Goal: Find specific page/section: Find specific page/section

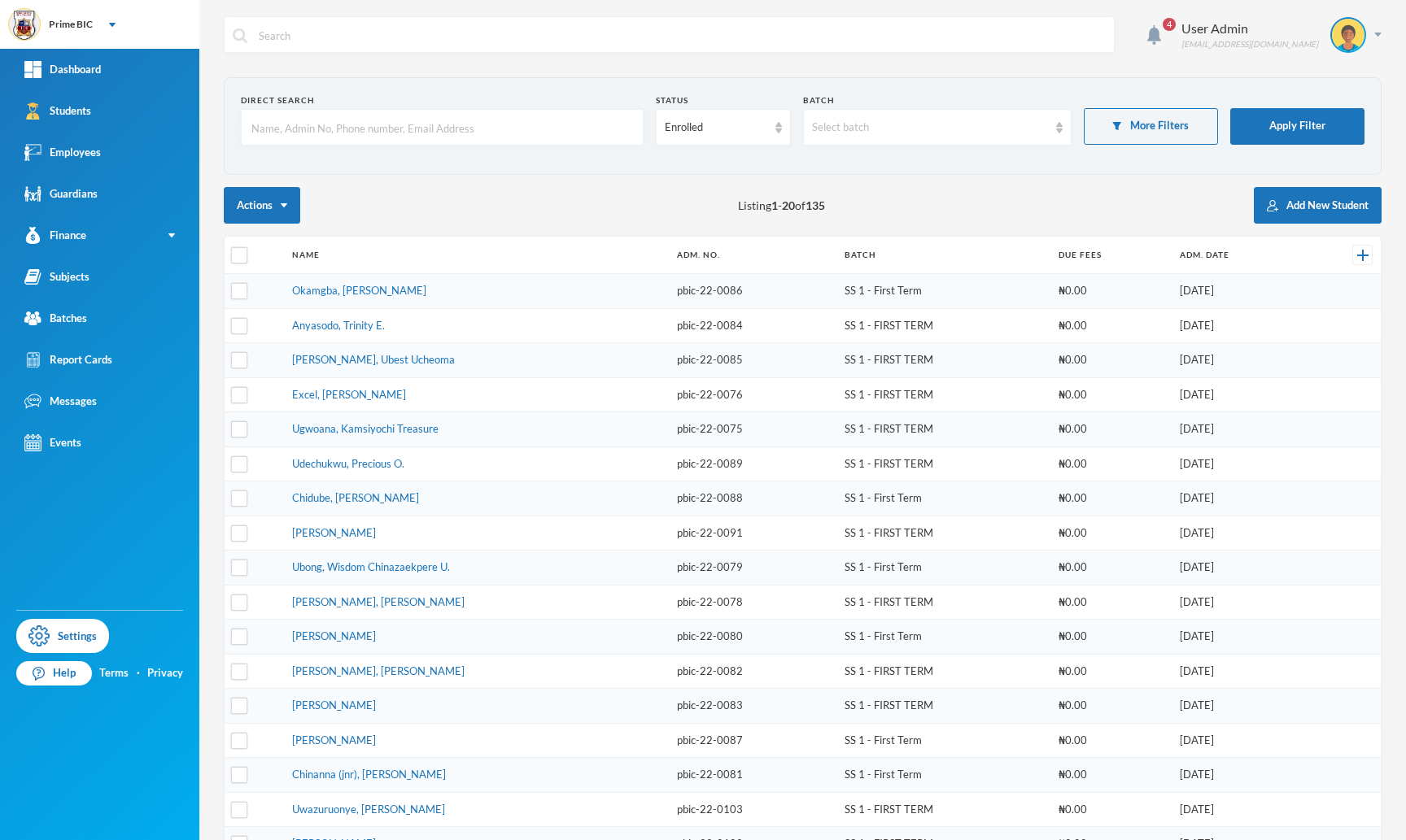
click at [307, 57] on div "4 User Admin [EMAIL_ADDRESS][DOMAIN_NAME]" at bounding box center [803, 47] width 1158 height 61
drag, startPoint x: 0, startPoint y: 0, endPoint x: 31, endPoint y: 28, distance: 41.8
drag, startPoint x: 31, startPoint y: 28, endPoint x: 17, endPoint y: 20, distance: 16.1
click at [310, 134] on input "text" at bounding box center [442, 128] width 384 height 37
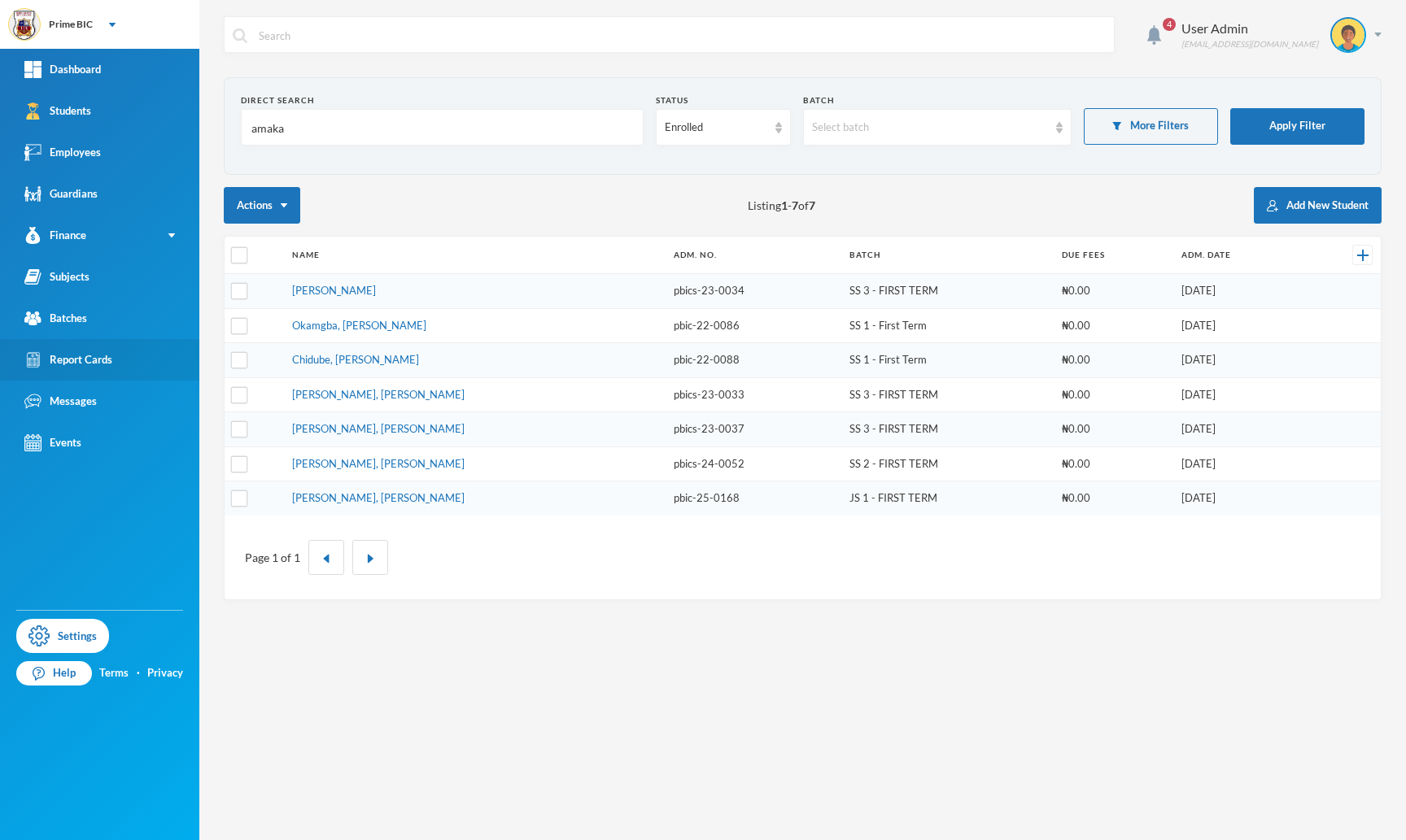
type input "amaka"
click at [84, 375] on link "Report Cards" at bounding box center [100, 360] width 199 height 41
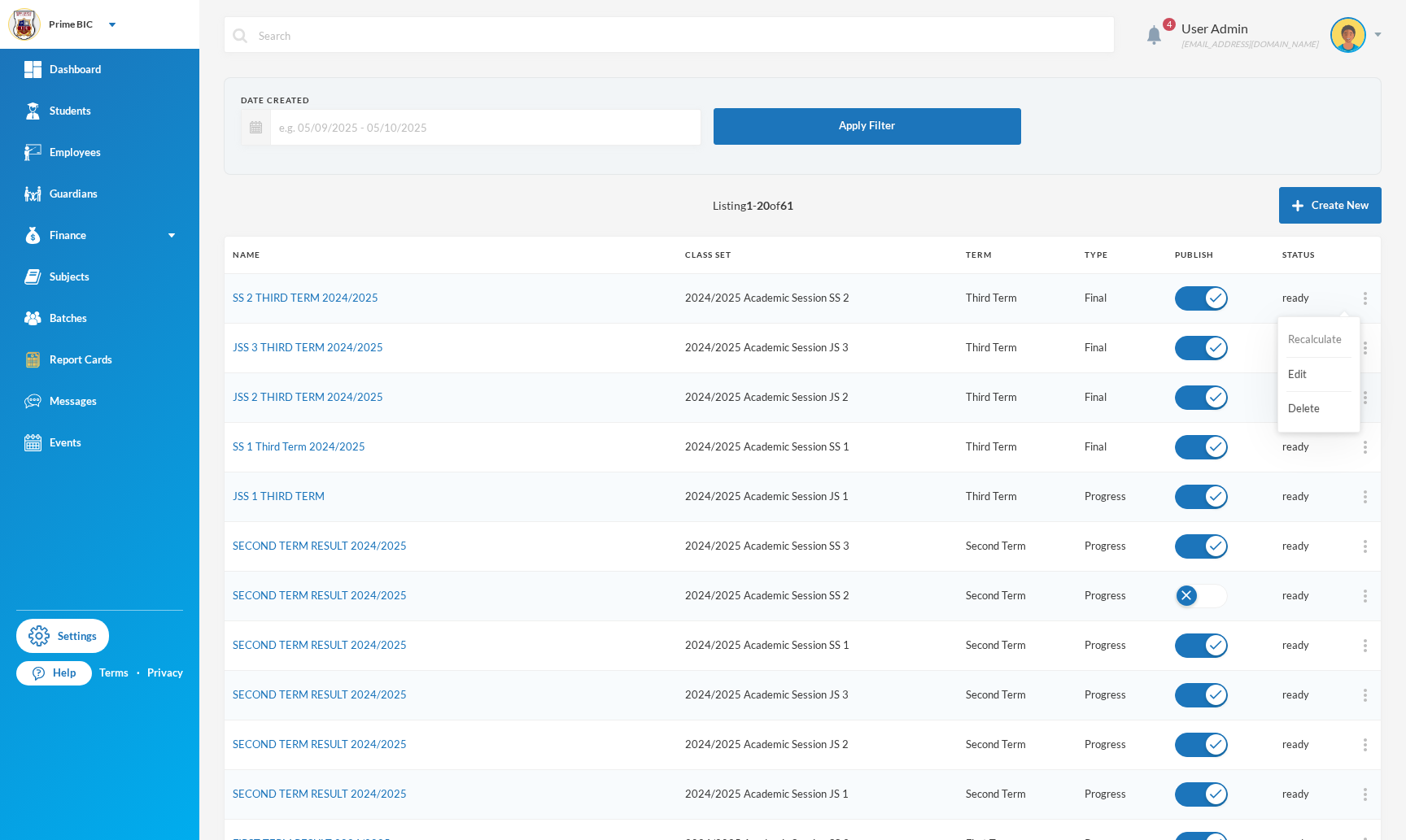
click at [1302, 340] on button "Recalculate" at bounding box center [1318, 340] width 65 height 29
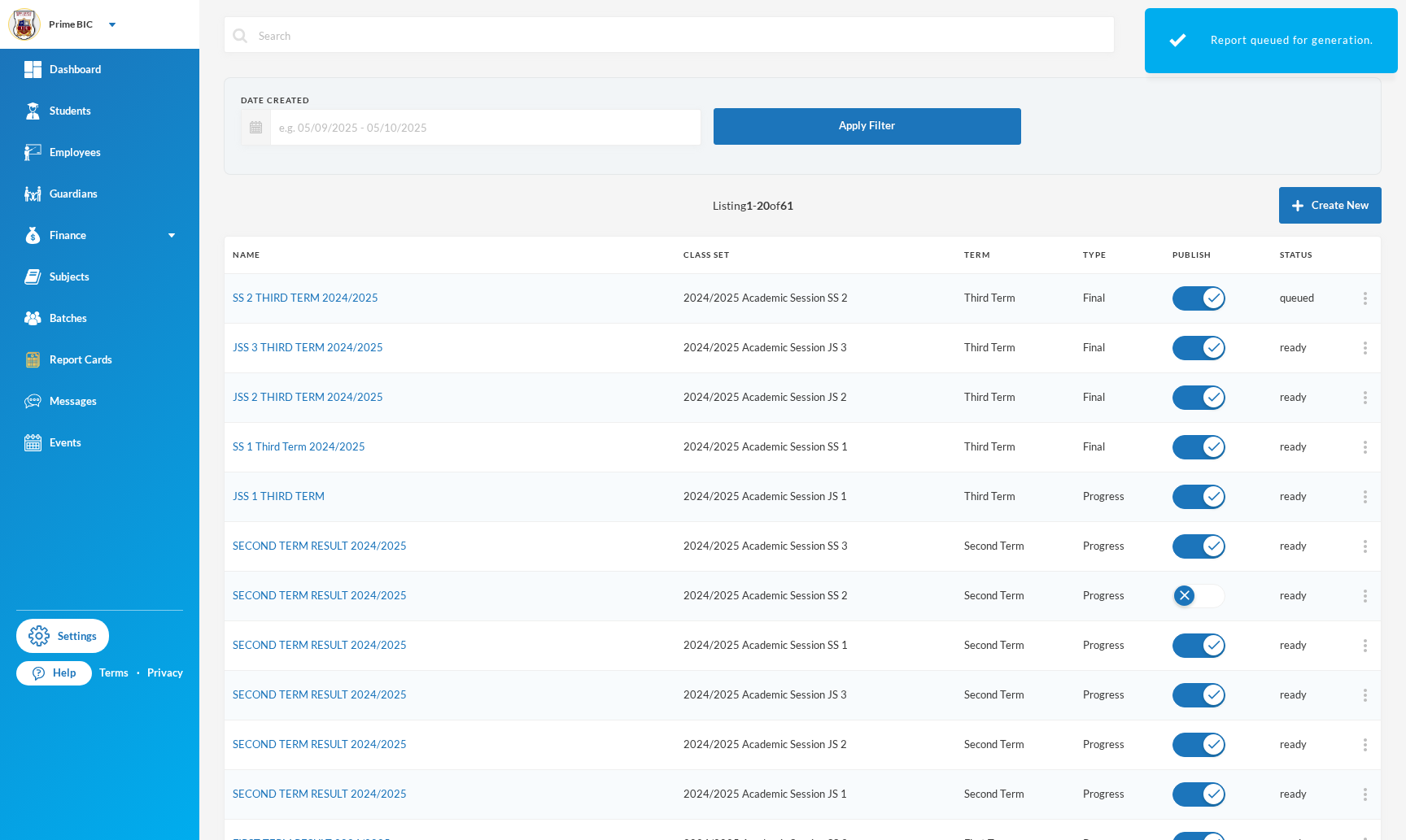
click at [929, 32] on input "text" at bounding box center [681, 36] width 848 height 37
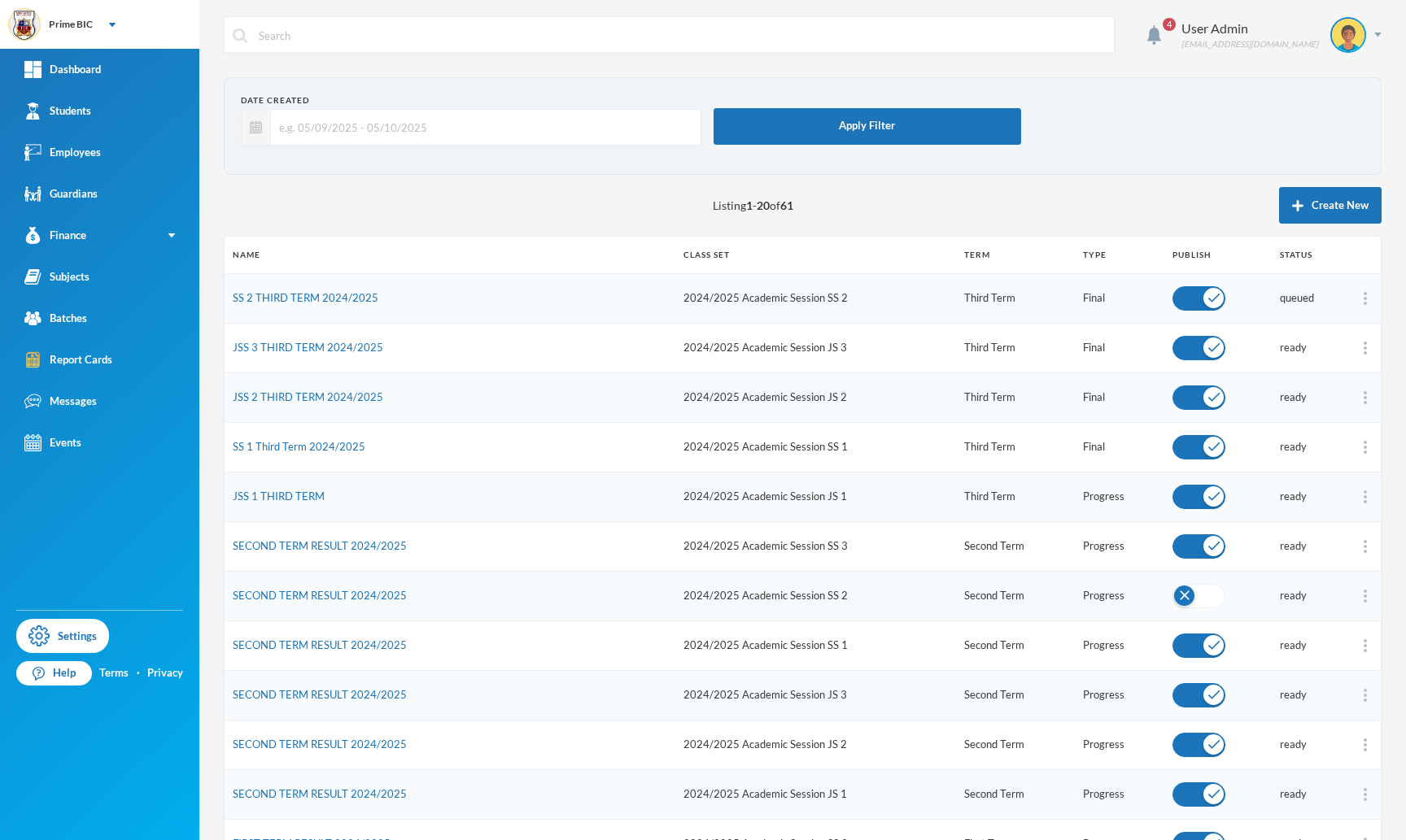
click at [929, 32] on input "text" at bounding box center [681, 36] width 848 height 37
click at [1177, 281] on td at bounding box center [1221, 298] width 108 height 49
click at [1175, 293] on button "button" at bounding box center [1201, 299] width 53 height 25
